Goal: Task Accomplishment & Management: Manage account settings

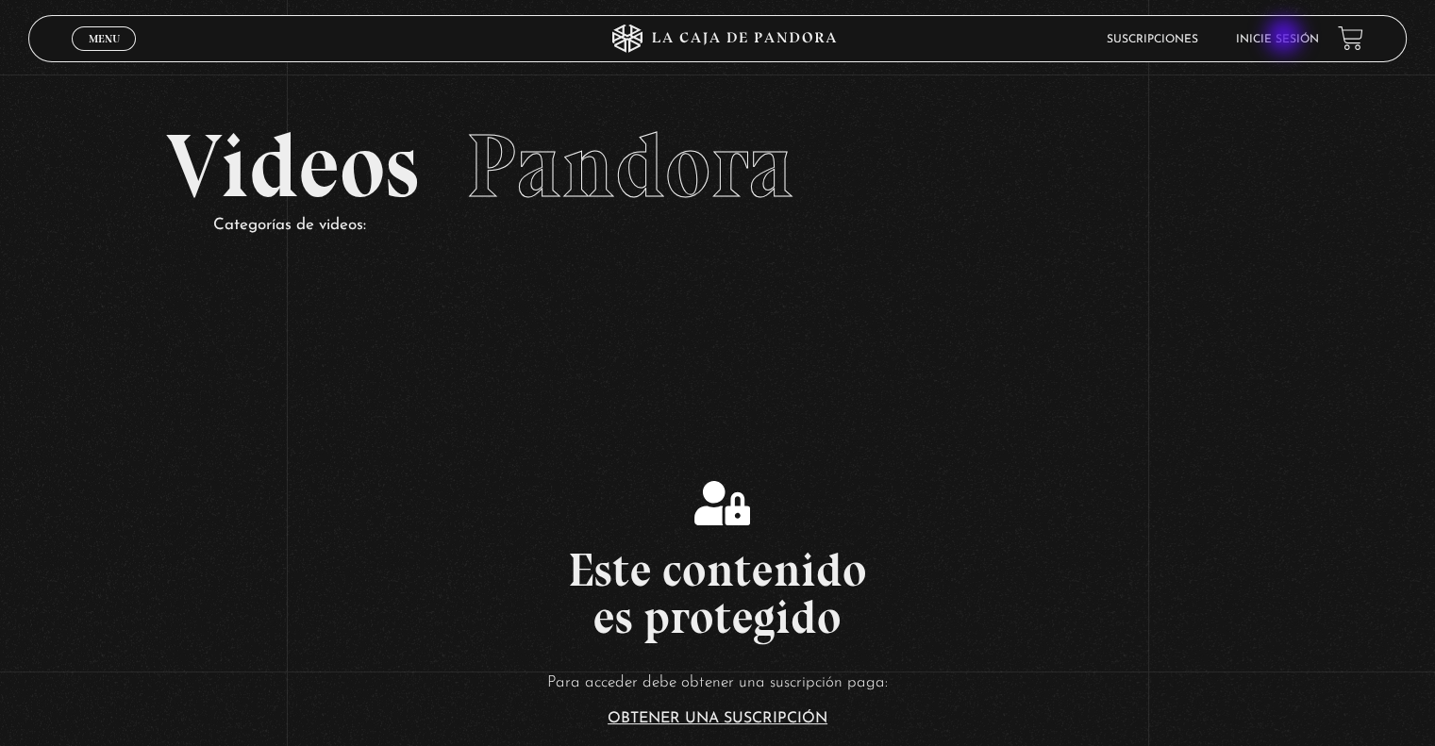
click at [1278, 35] on link "Inicie sesión" at bounding box center [1277, 39] width 83 height 11
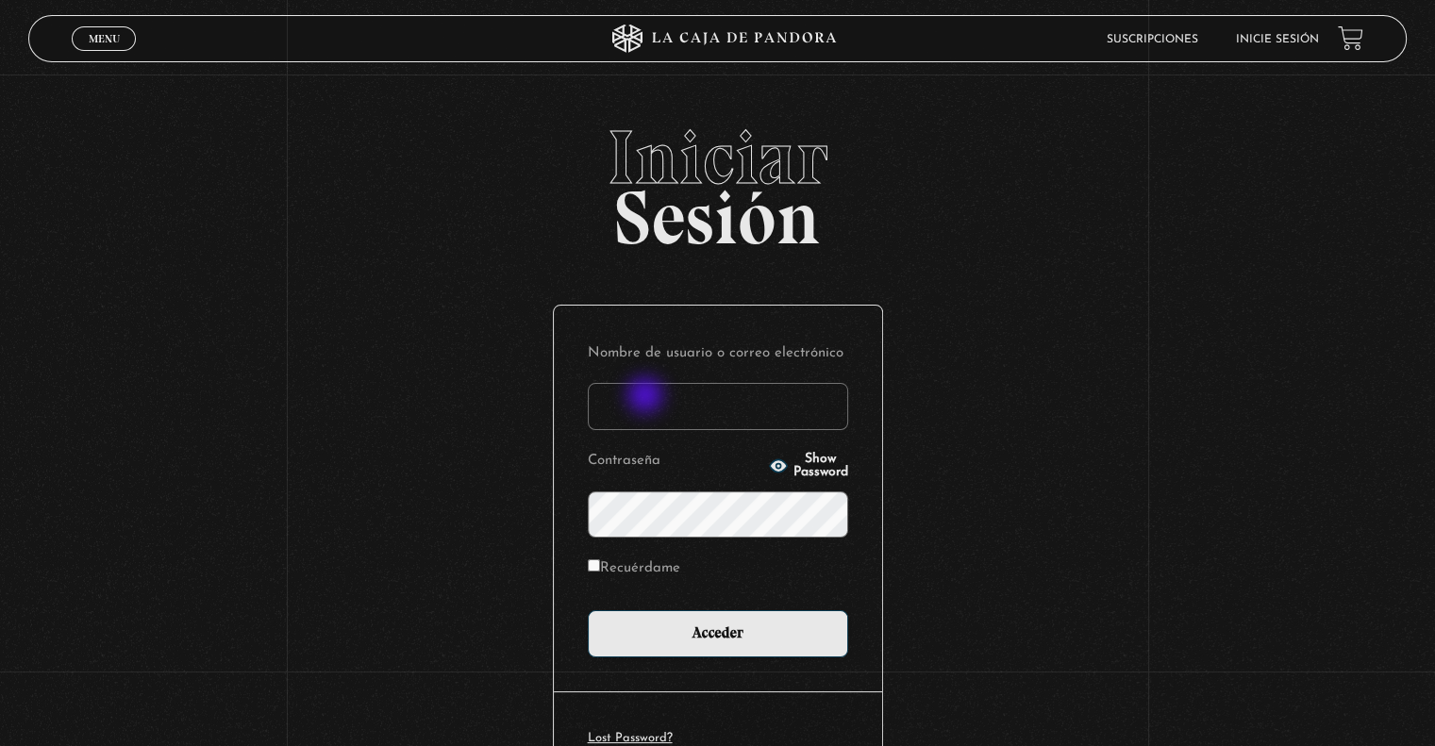
click at [647, 397] on input "Nombre de usuario o correo electrónico" at bounding box center [718, 406] width 260 height 47
type input "[EMAIL_ADDRESS][DOMAIN_NAME]"
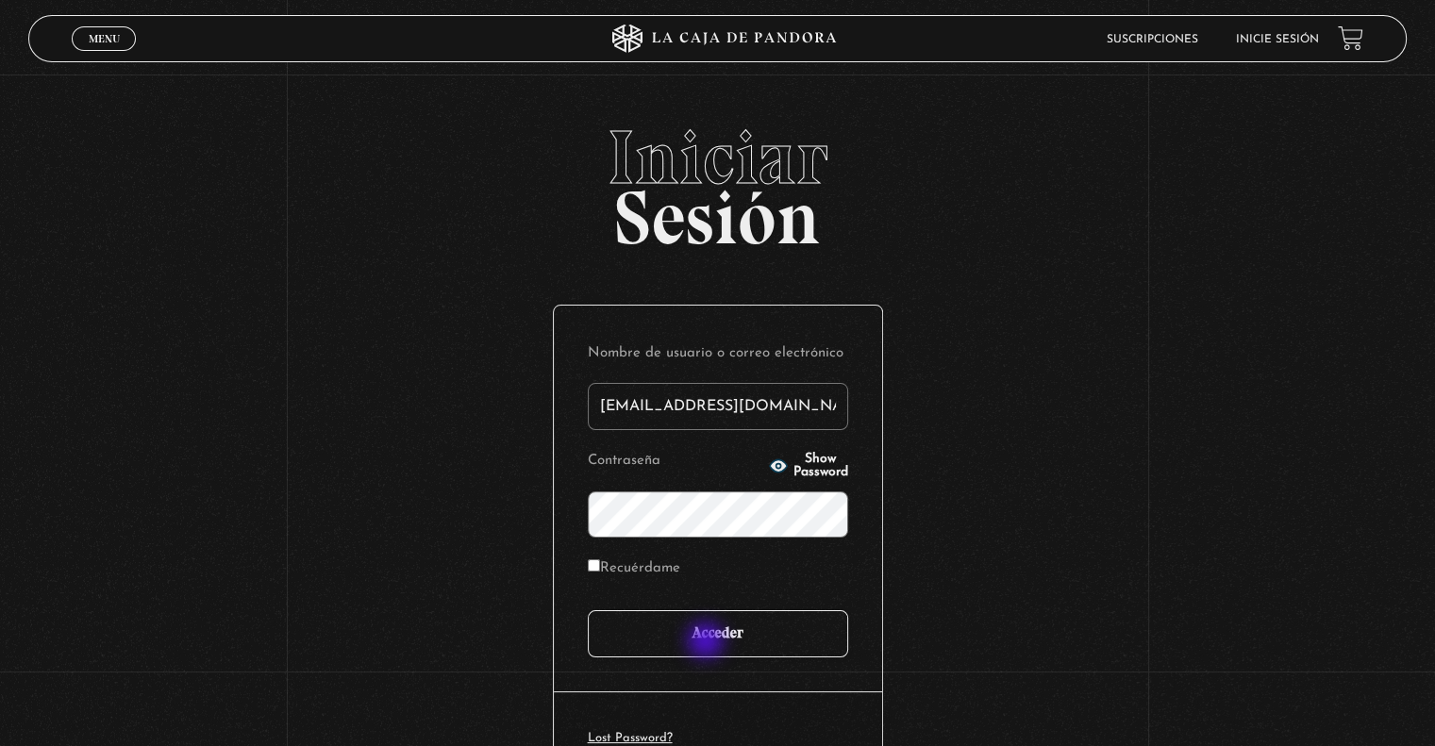
click at [707, 642] on input "Acceder" at bounding box center [718, 633] width 260 height 47
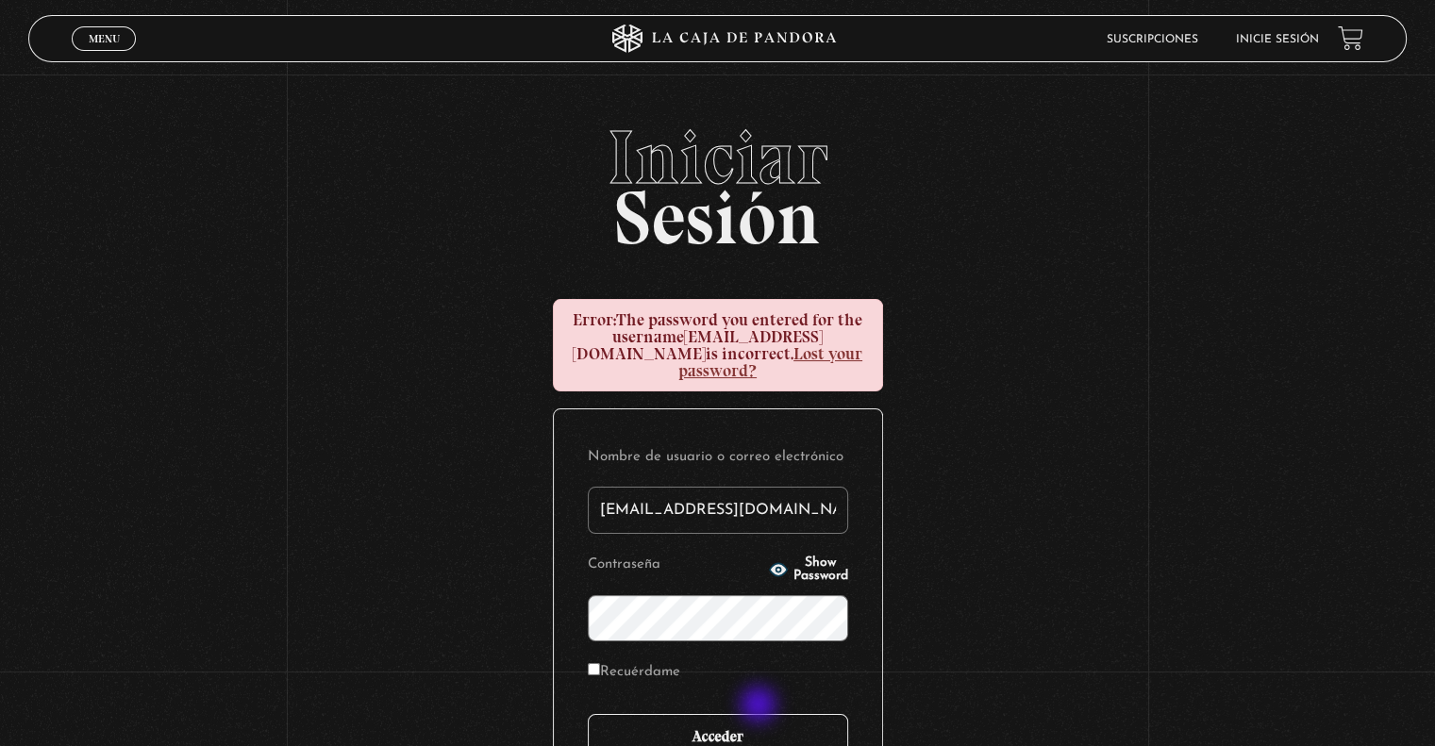
click at [768, 735] on input "Acceder" at bounding box center [718, 737] width 260 height 47
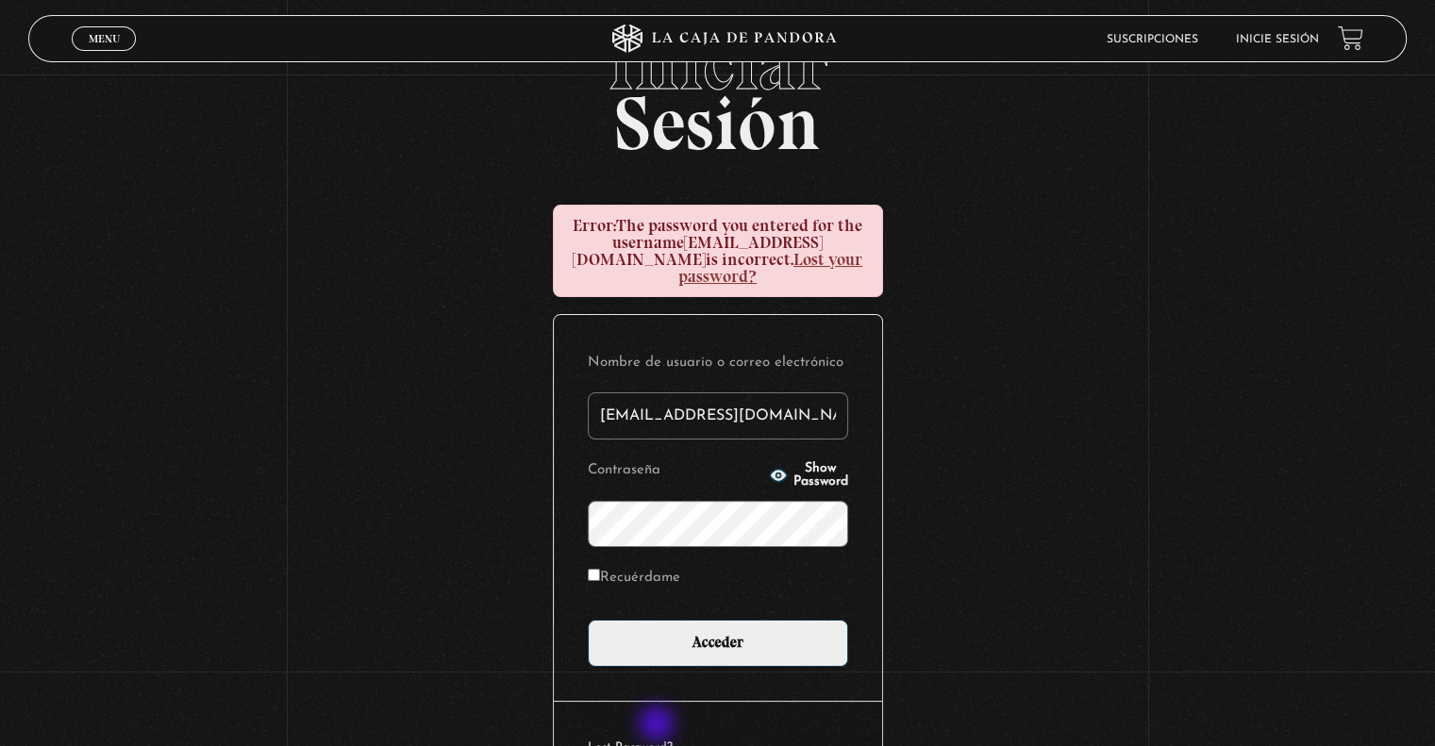
click at [658, 741] on link "Lost Password?" at bounding box center [630, 747] width 85 height 12
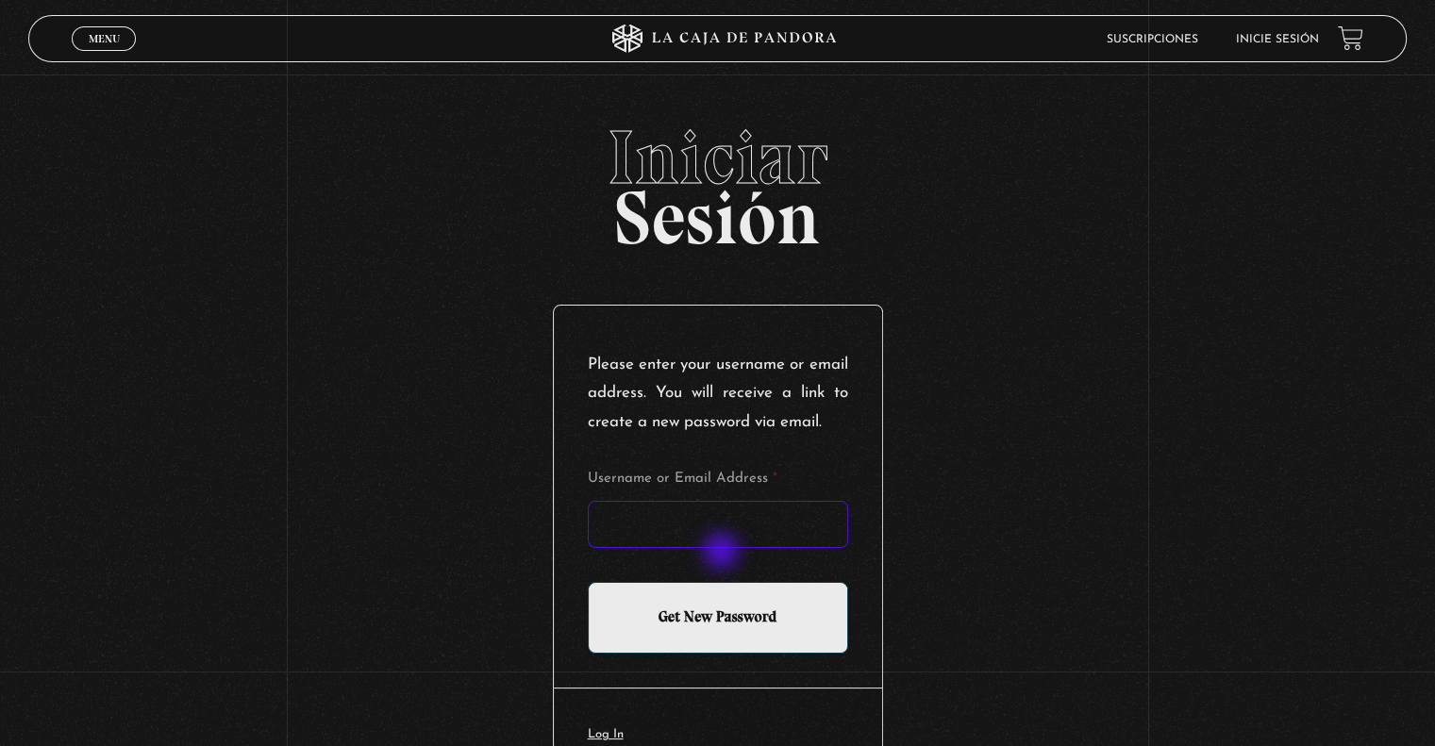
click at [723, 548] on input "Username or Email Address *" at bounding box center [718, 524] width 260 height 47
type input "rebevasquezr@gmail.com"
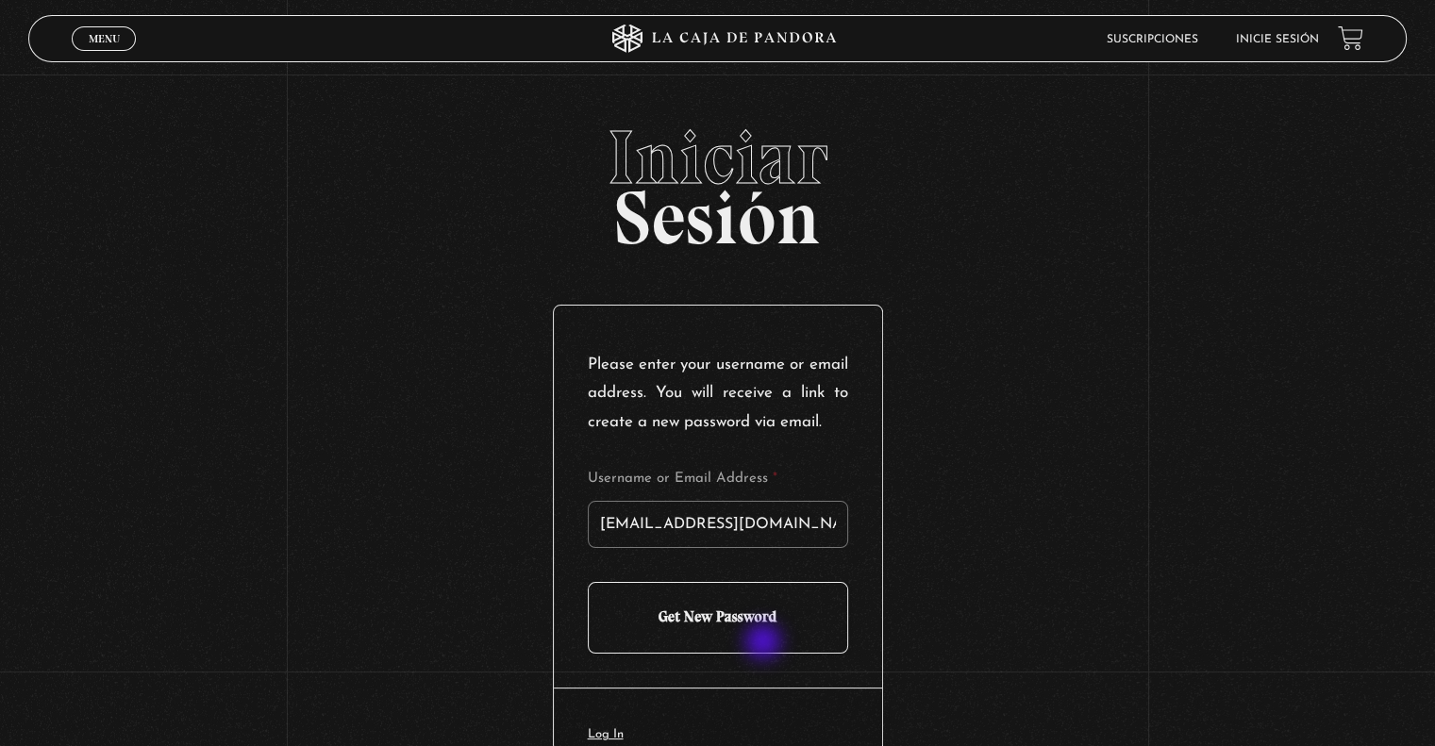
click at [765, 643] on input "Get New Password" at bounding box center [718, 618] width 260 height 72
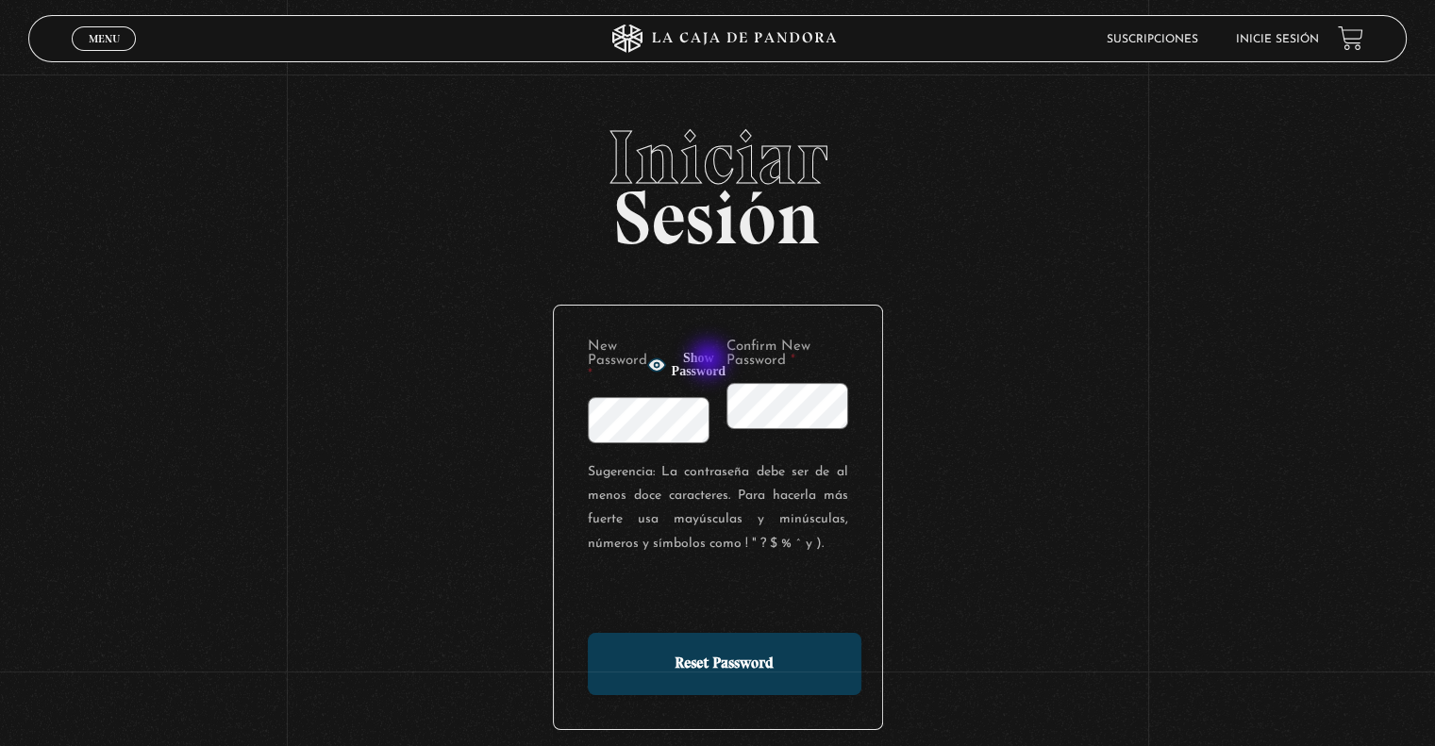
click at [710, 361] on span "Show Password" at bounding box center [699, 365] width 55 height 26
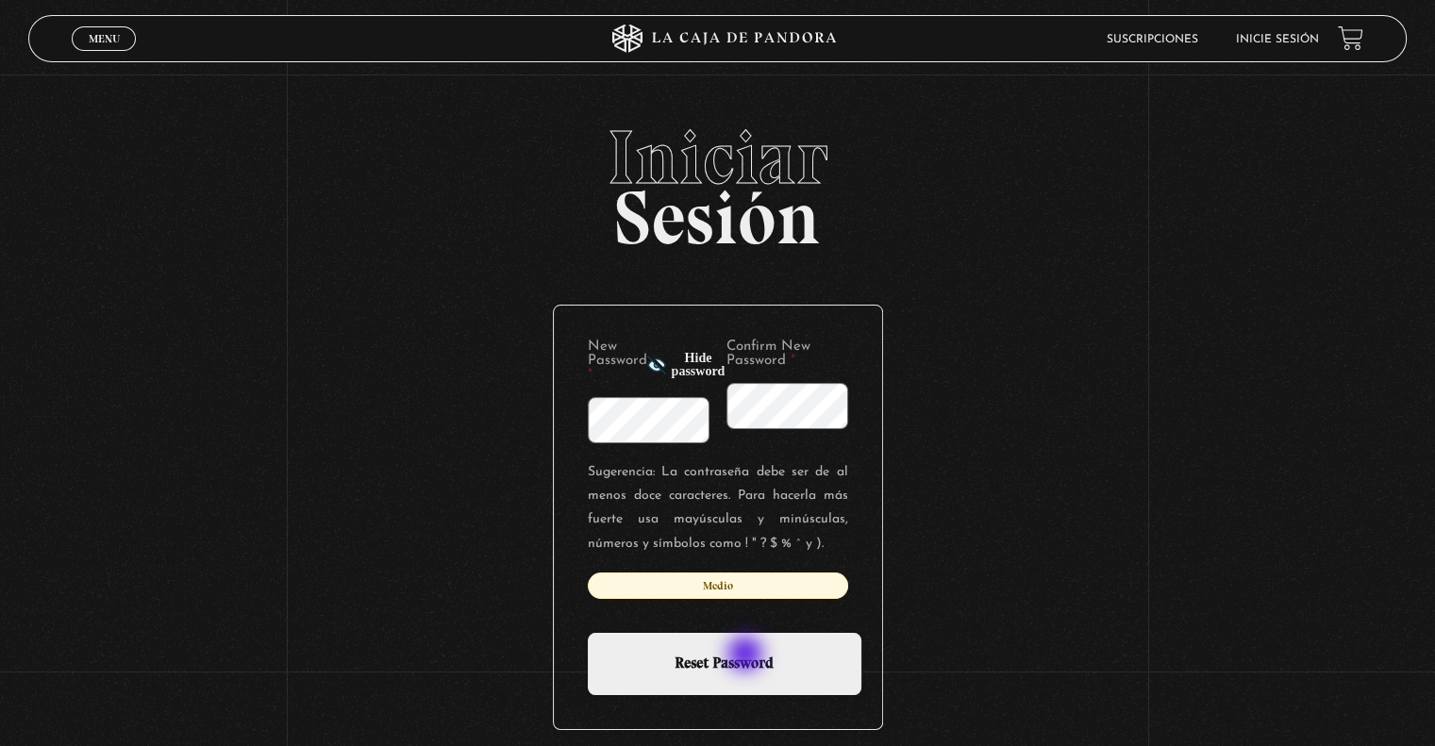
click at [747, 656] on input "Reset Password" at bounding box center [725, 664] width 274 height 62
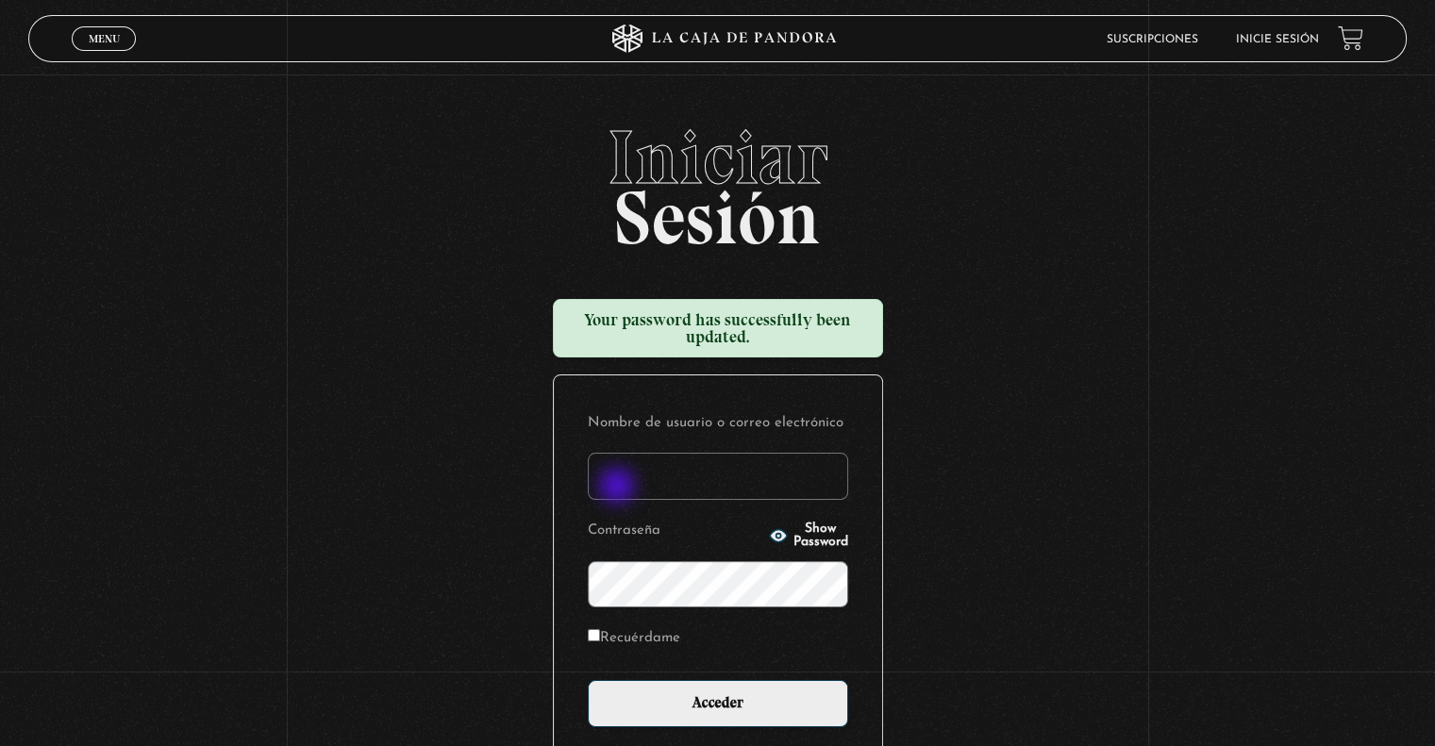
click at [619, 488] on input "Nombre de usuario o correo electrónico" at bounding box center [718, 476] width 260 height 47
type input "rebevasquezr@gmail.com"
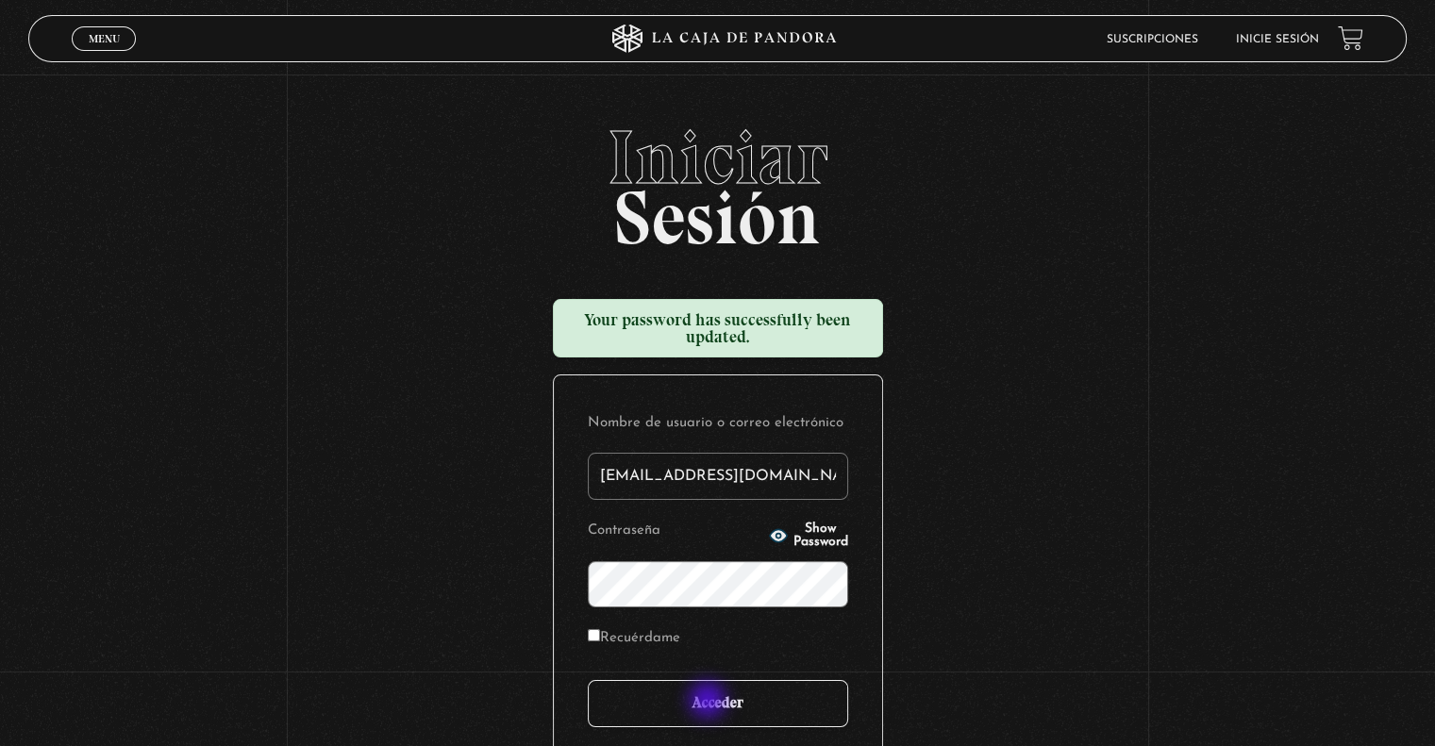
click at [709, 706] on input "Acceder" at bounding box center [718, 703] width 260 height 47
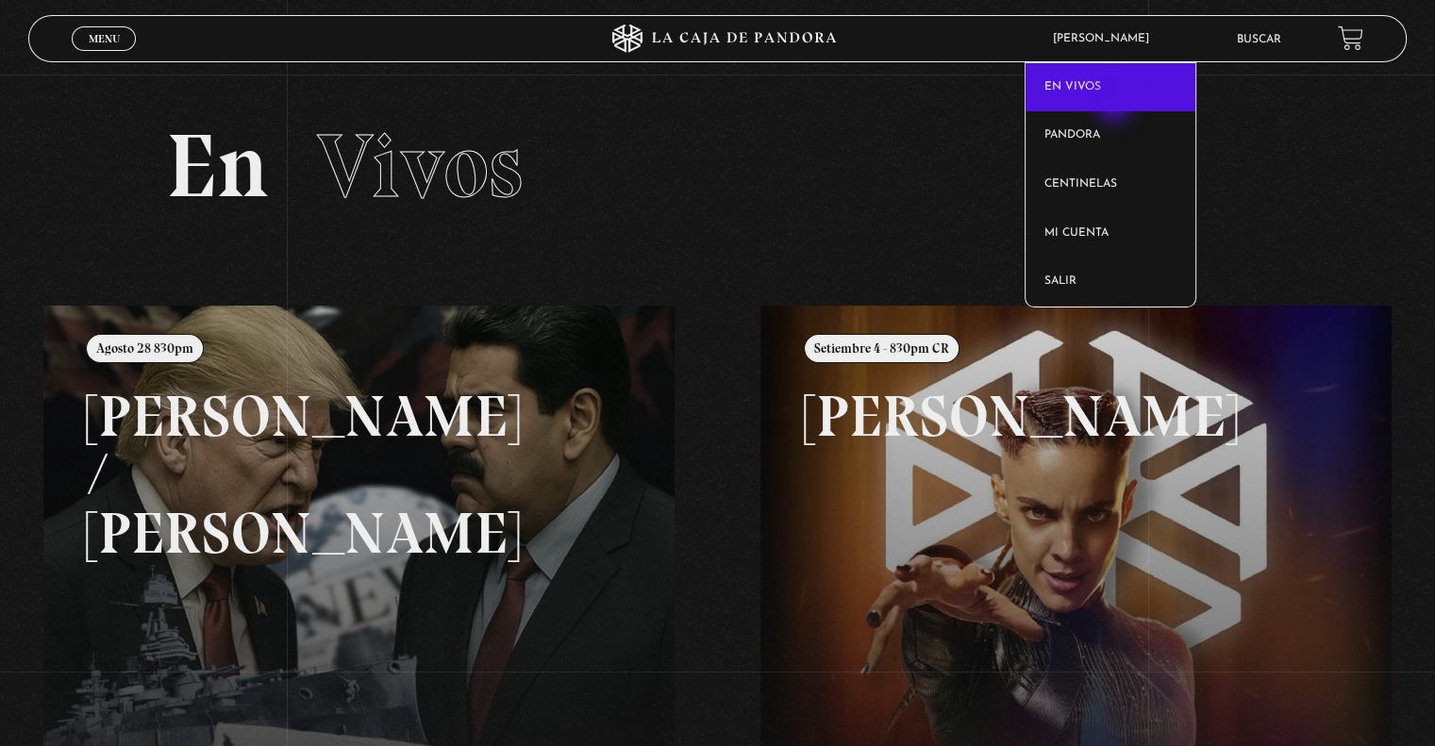
click at [1116, 105] on link "En vivos" at bounding box center [1110, 87] width 171 height 49
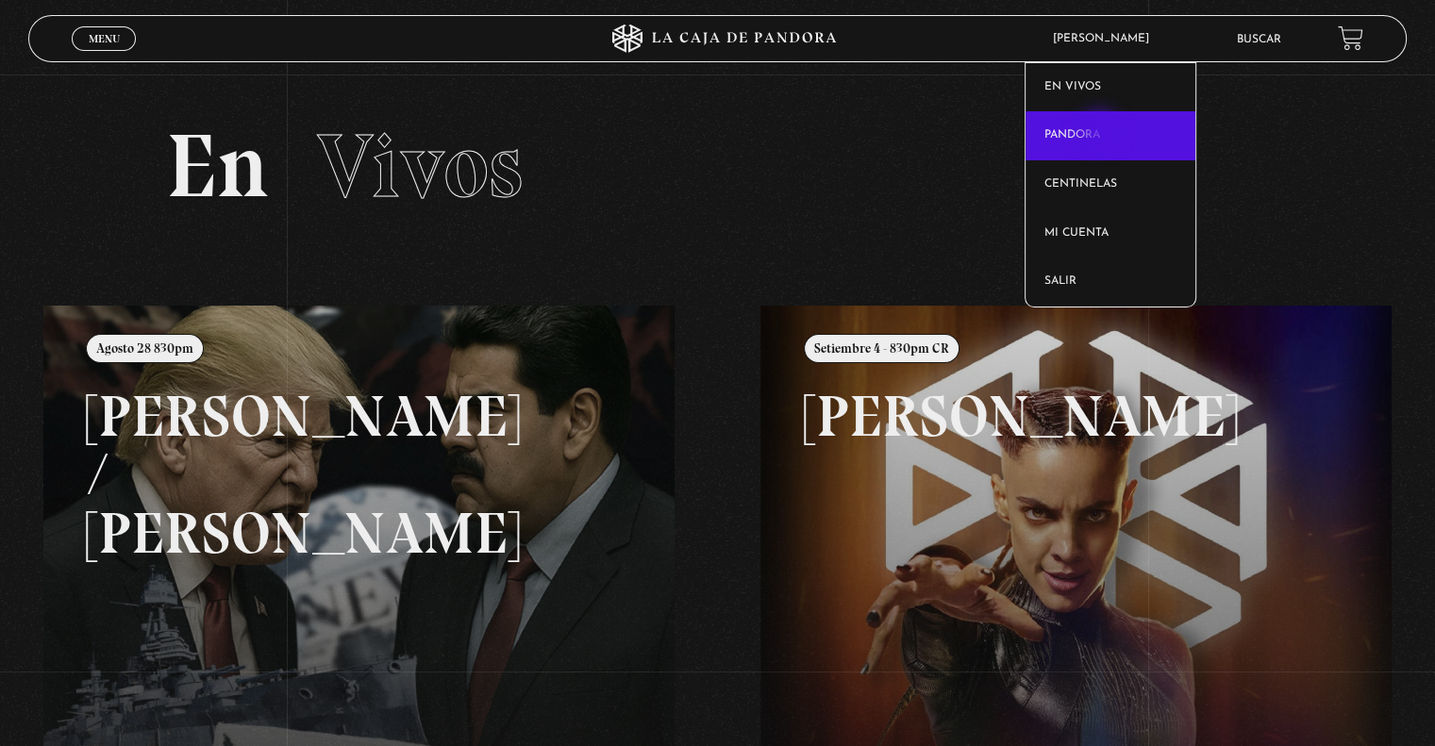
click at [1101, 132] on link "Pandora" at bounding box center [1110, 135] width 171 height 49
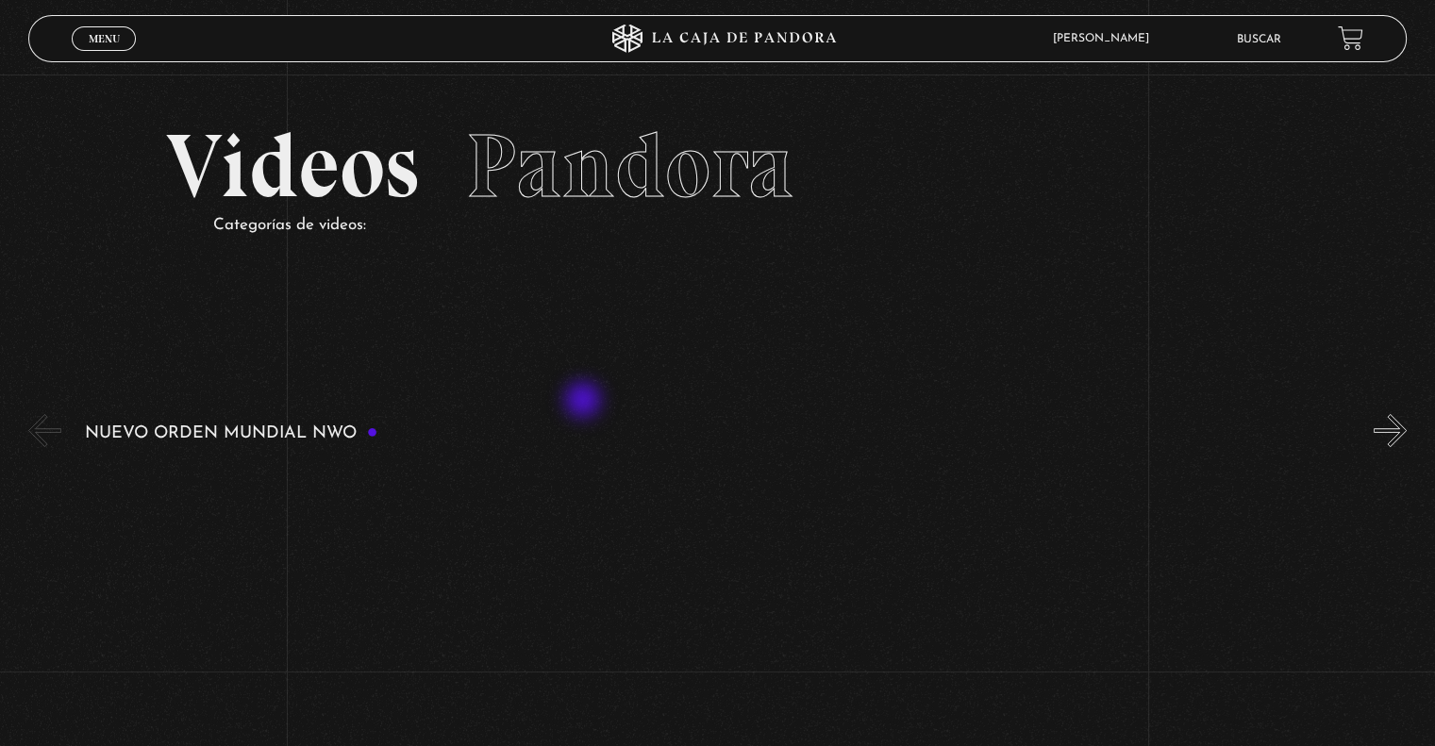
scroll to position [189, 0]
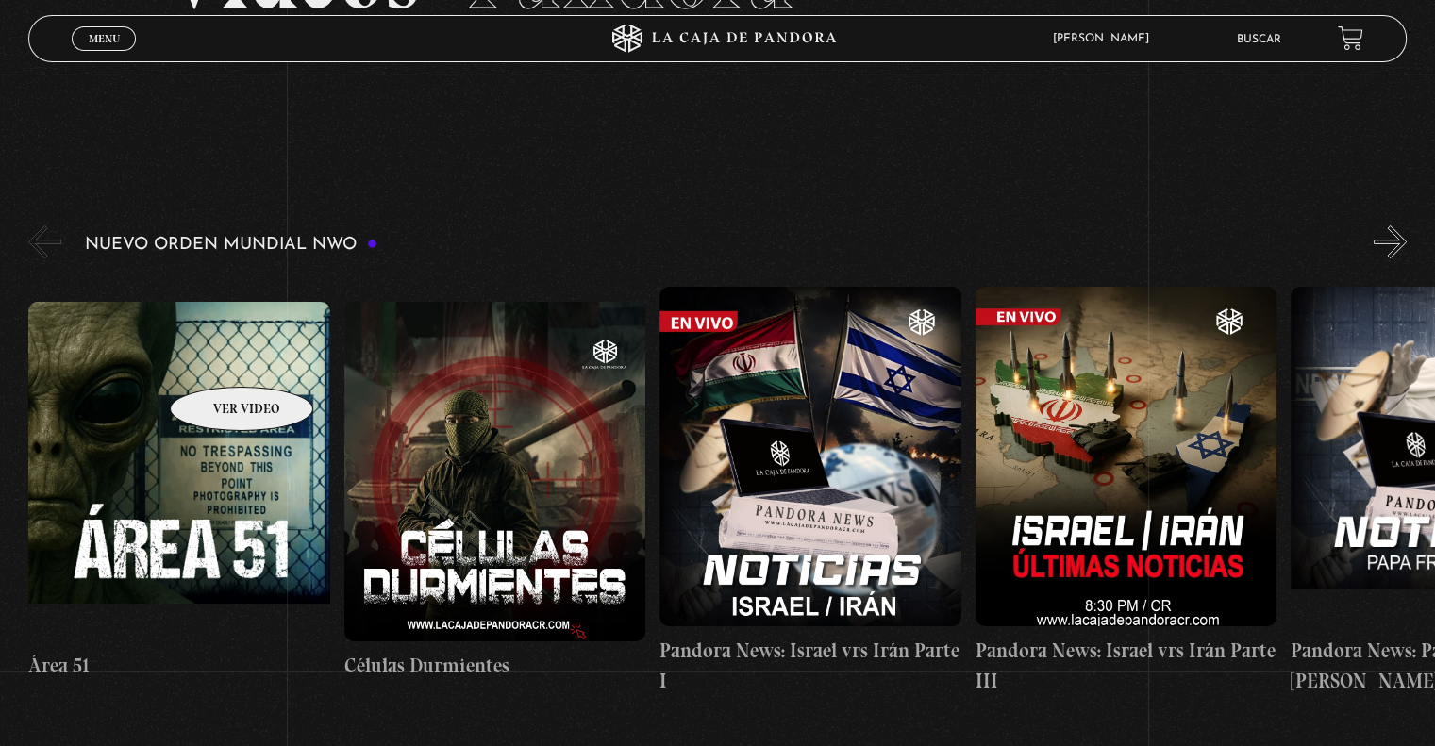
click at [217, 358] on figure at bounding box center [178, 472] width 301 height 340
